Goal: Register for event/course

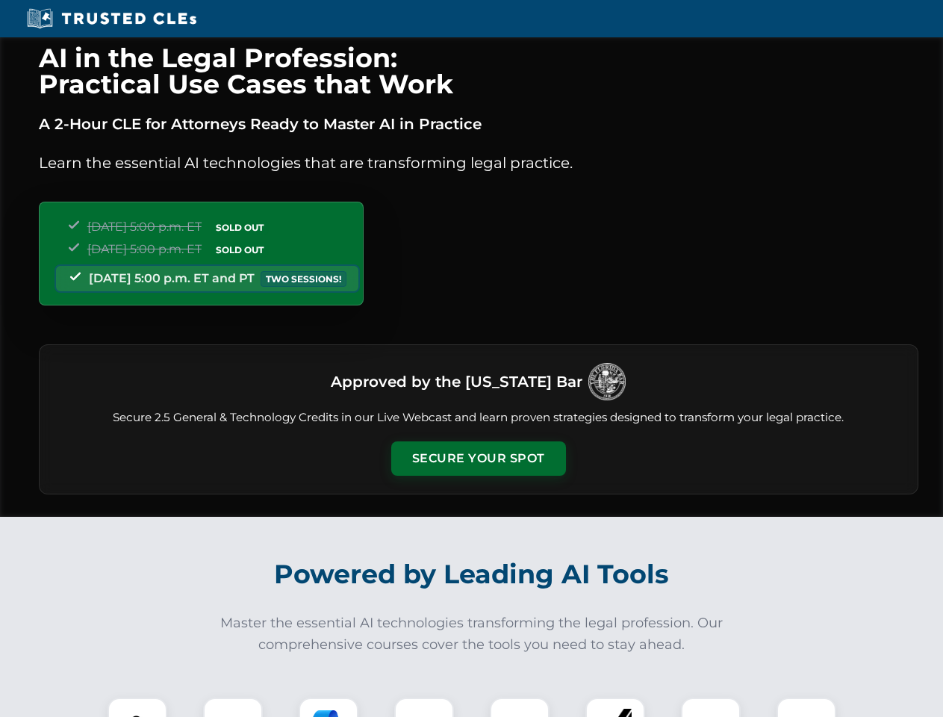
click at [478, 458] on button "Secure Your Spot" at bounding box center [478, 458] width 175 height 34
click at [137, 707] on img at bounding box center [137, 727] width 43 height 43
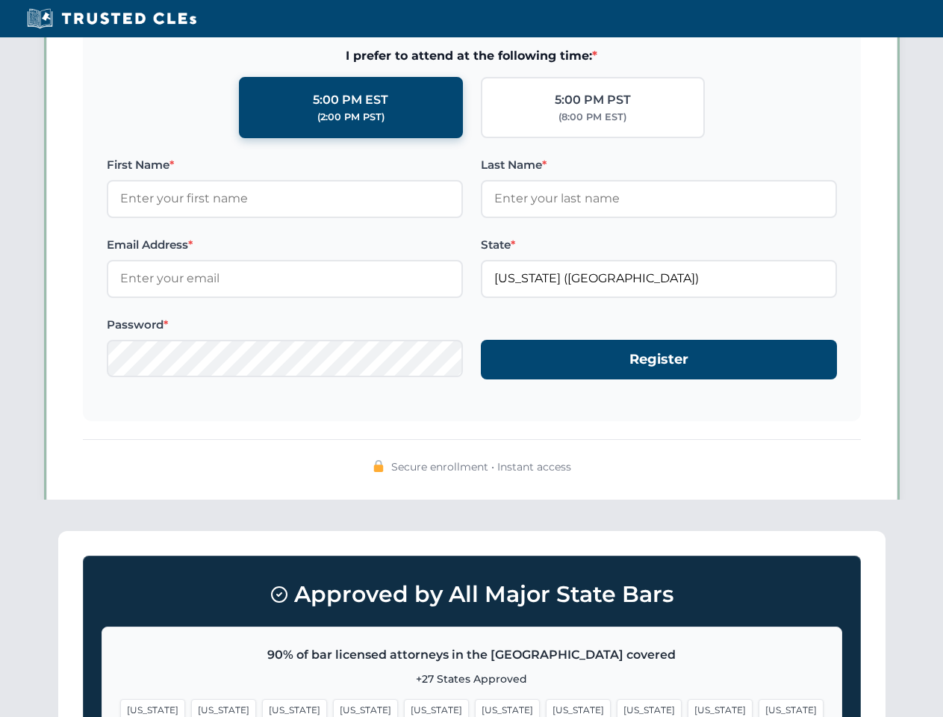
click at [546, 707] on span "[US_STATE]" at bounding box center [578, 710] width 65 height 22
click at [688, 707] on span "[US_STATE]" at bounding box center [720, 710] width 65 height 22
